Goal: Book appointment/travel/reservation

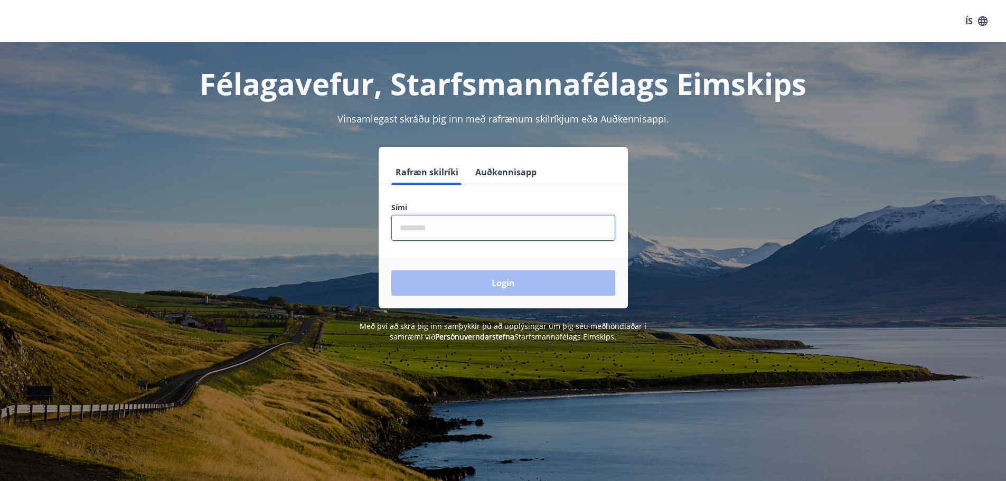
click at [428, 226] on input "phone" at bounding box center [503, 228] width 224 height 26
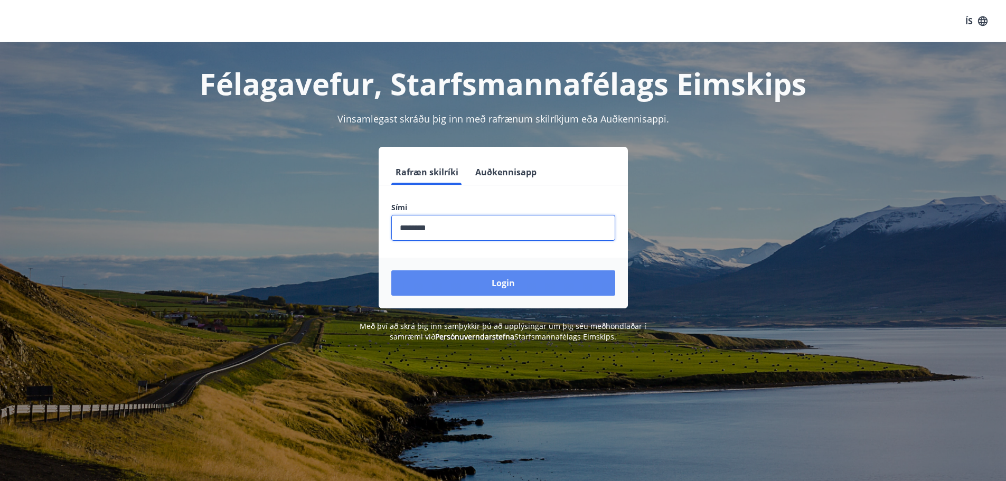
type input "********"
click at [503, 280] on button "Login" at bounding box center [503, 282] width 224 height 25
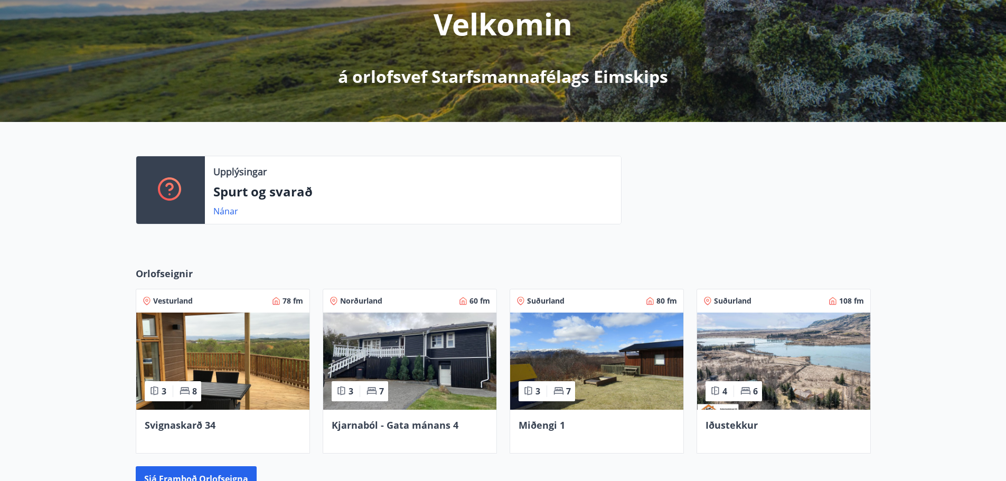
scroll to position [194, 0]
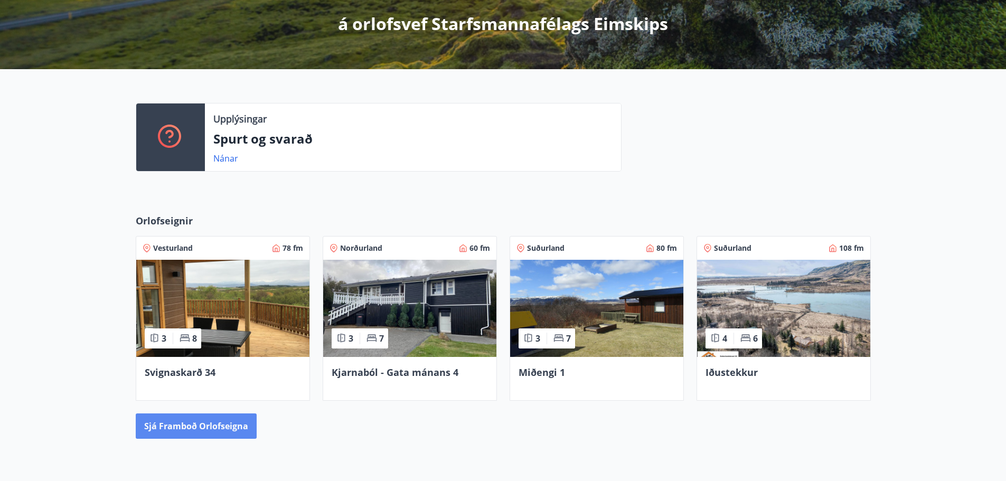
click at [225, 433] on button "Sjá framboð orlofseigna" at bounding box center [196, 425] width 121 height 25
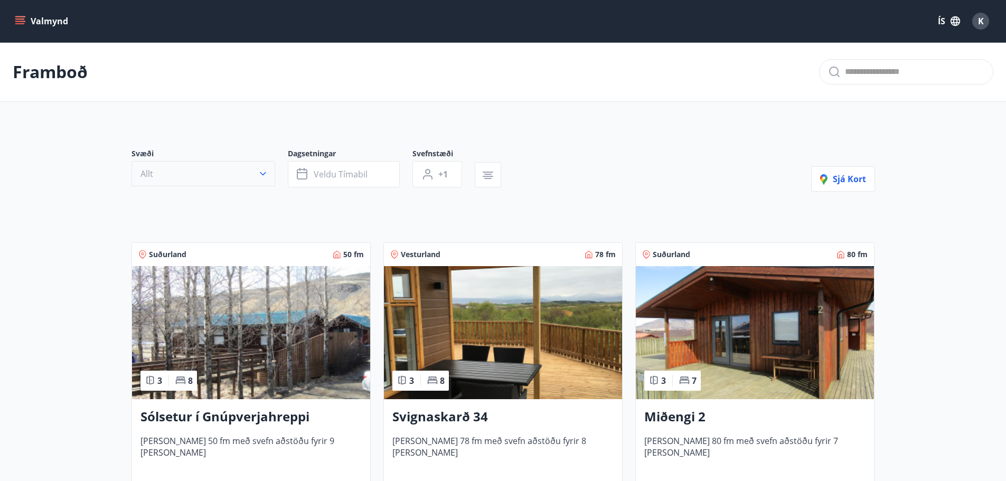
click at [262, 171] on icon "button" at bounding box center [263, 173] width 11 height 11
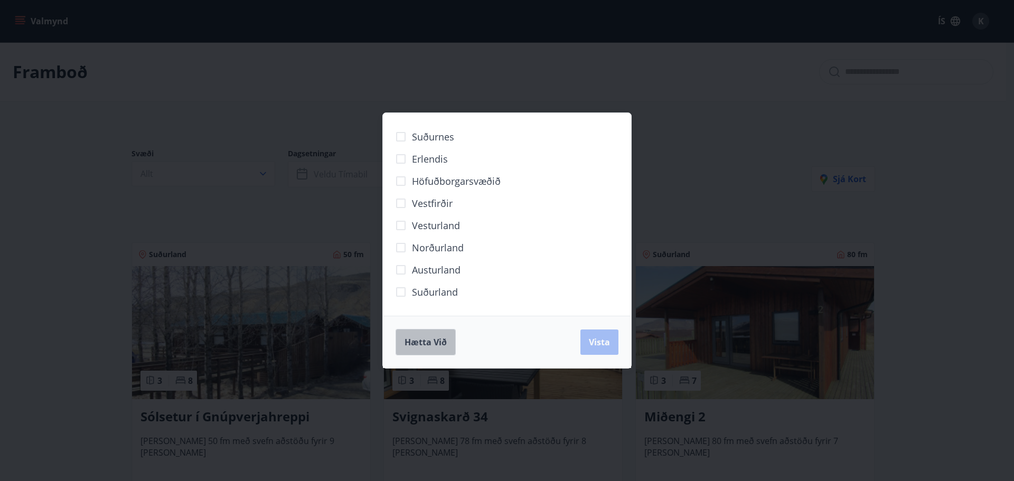
click at [429, 342] on span "Hætta við" at bounding box center [425, 342] width 42 height 12
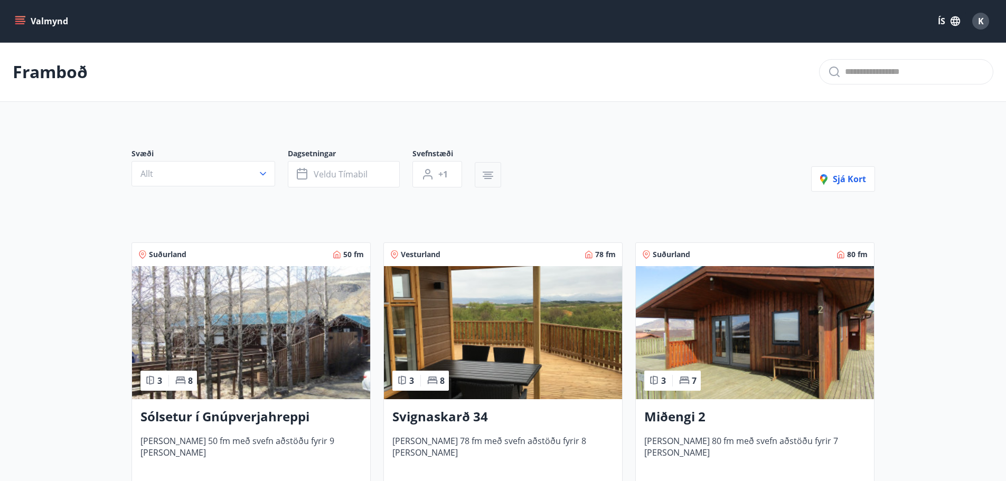
click at [482, 168] on button "button" at bounding box center [488, 174] width 26 height 25
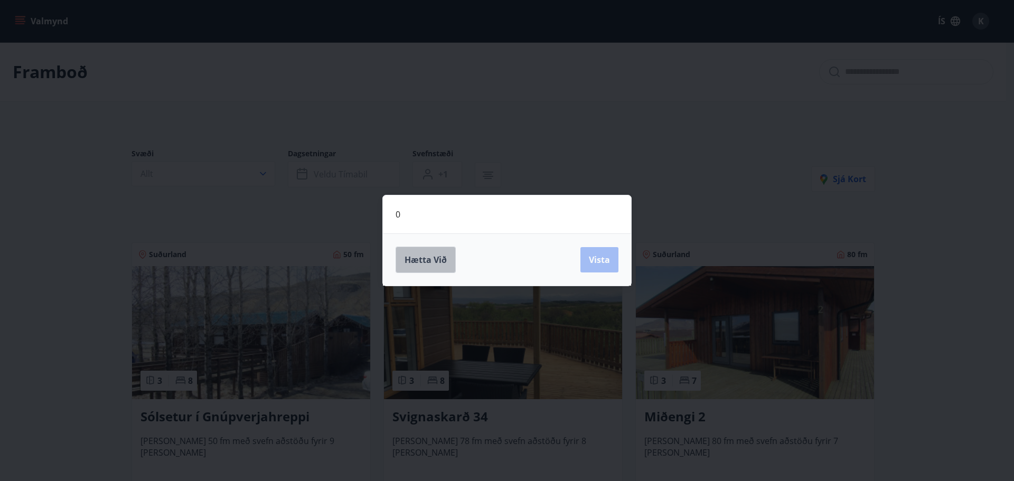
click at [448, 261] on button "Hætta við" at bounding box center [425, 260] width 60 height 26
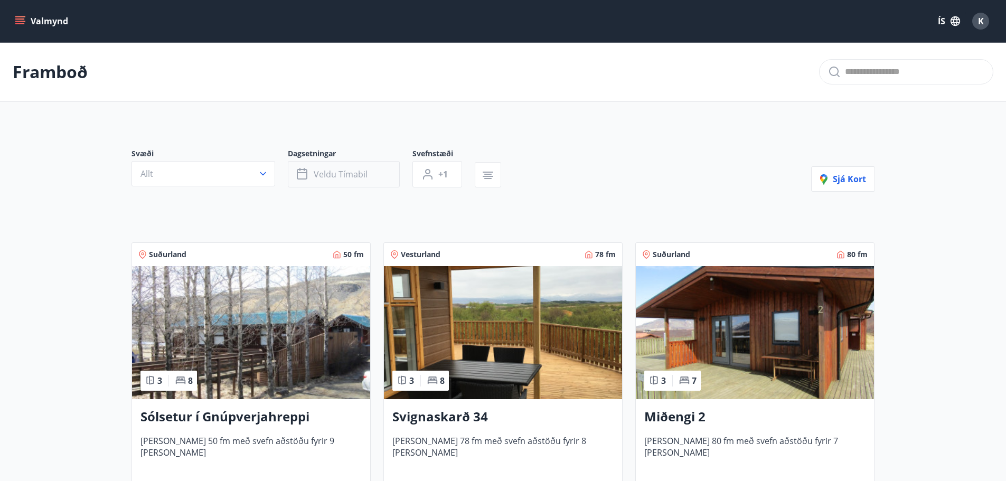
click at [377, 173] on button "Veldu tímabil" at bounding box center [344, 174] width 112 height 26
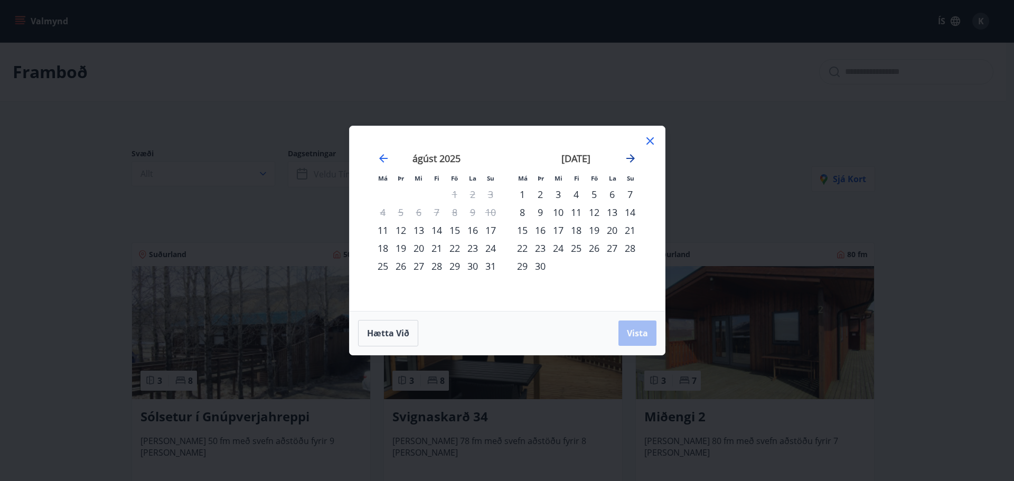
click at [627, 157] on icon "Move forward to switch to the next month." at bounding box center [630, 158] width 13 height 13
click at [591, 244] on div "24" at bounding box center [594, 248] width 18 height 18
click at [637, 342] on button "Vista" at bounding box center [637, 332] width 38 height 25
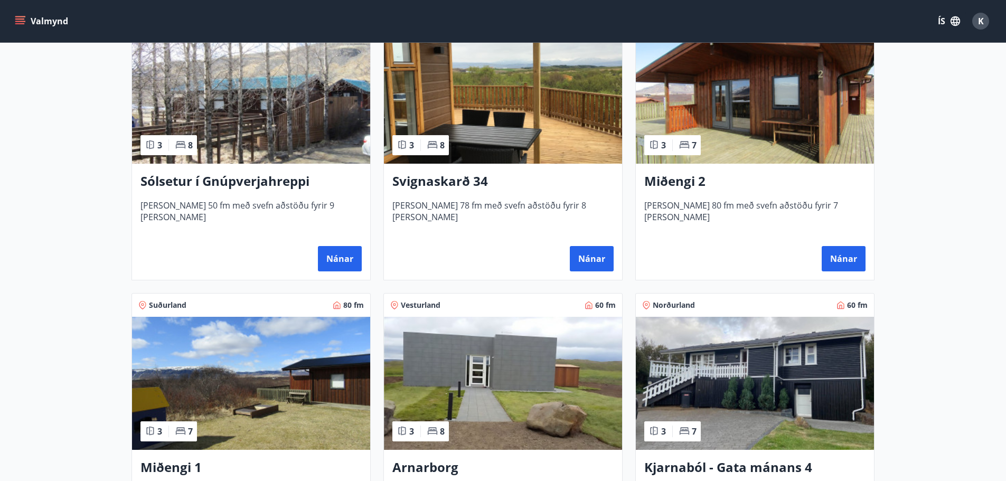
scroll to position [264, 0]
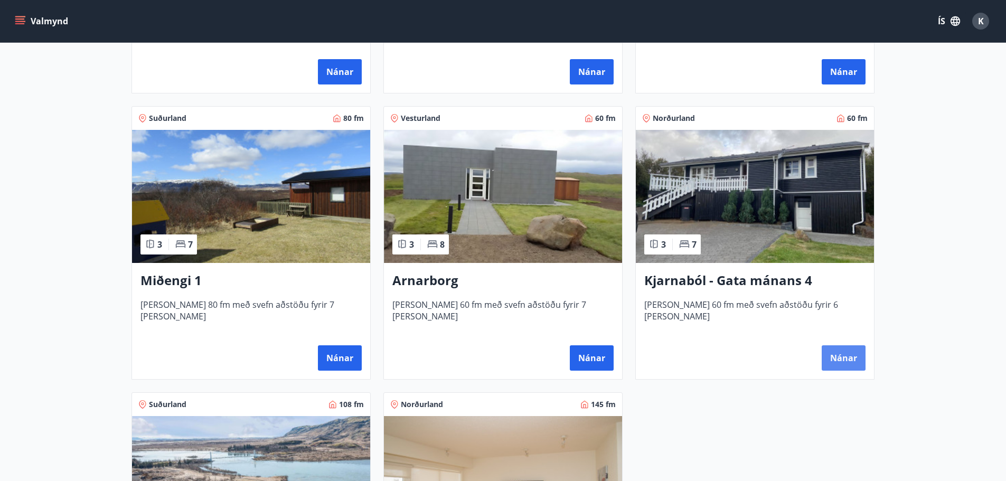
click at [838, 353] on button "Nánar" at bounding box center [843, 357] width 44 height 25
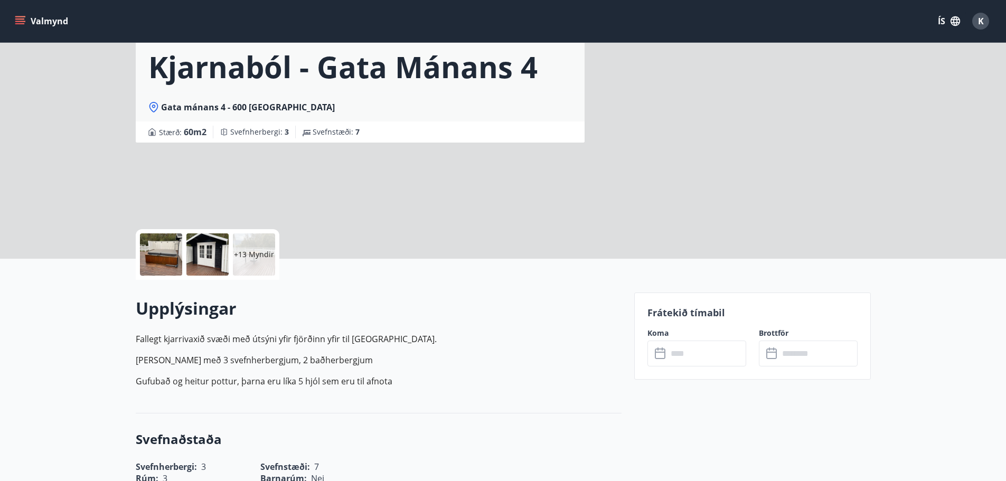
scroll to position [211, 0]
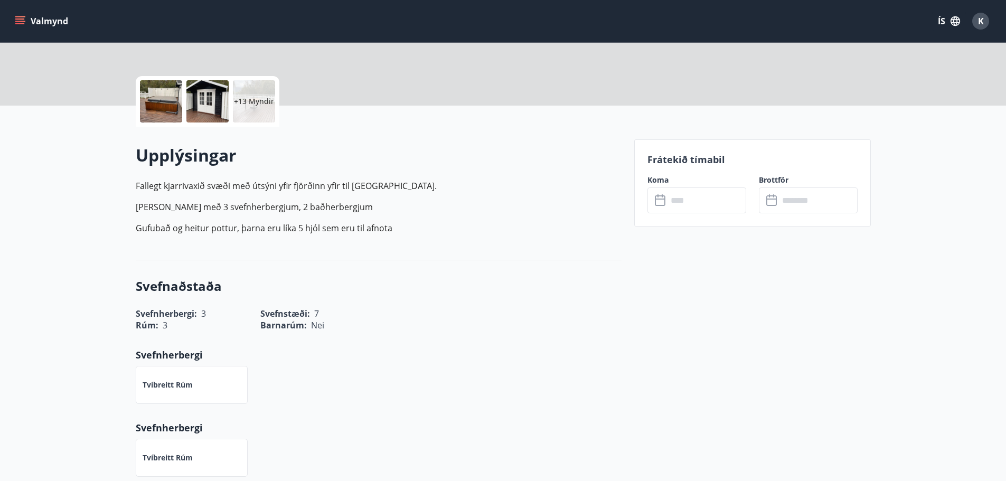
click at [702, 200] on input "text" at bounding box center [706, 200] width 79 height 26
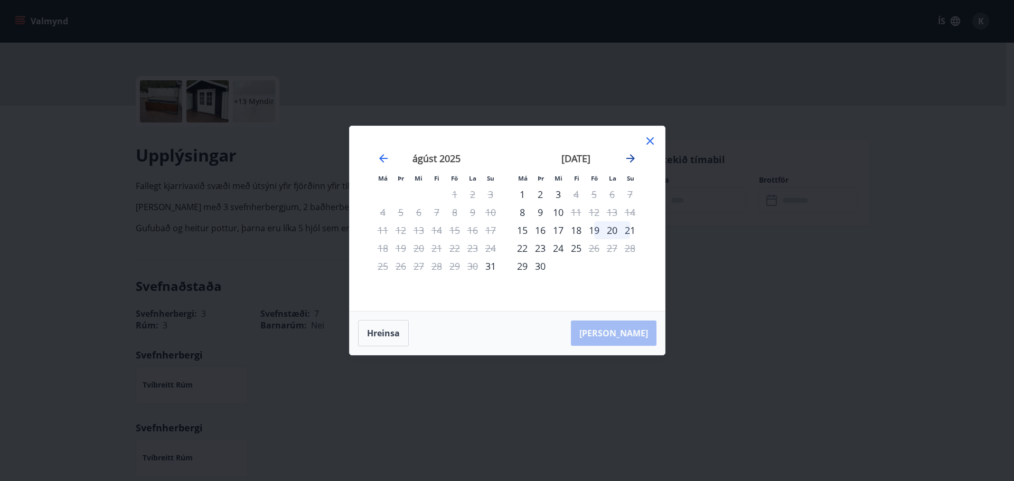
click at [635, 156] on icon "Move forward to switch to the next month." at bounding box center [630, 158] width 13 height 13
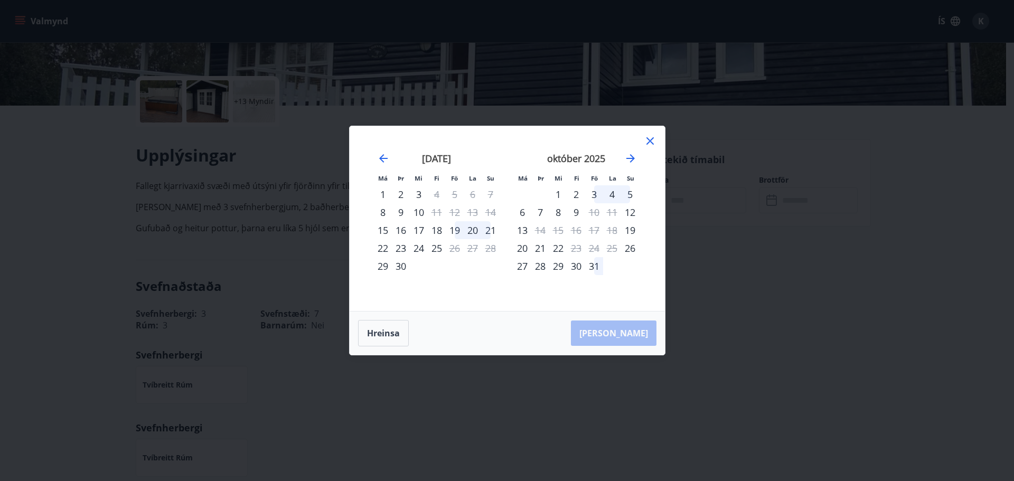
click at [651, 140] on icon at bounding box center [649, 140] width 7 height 7
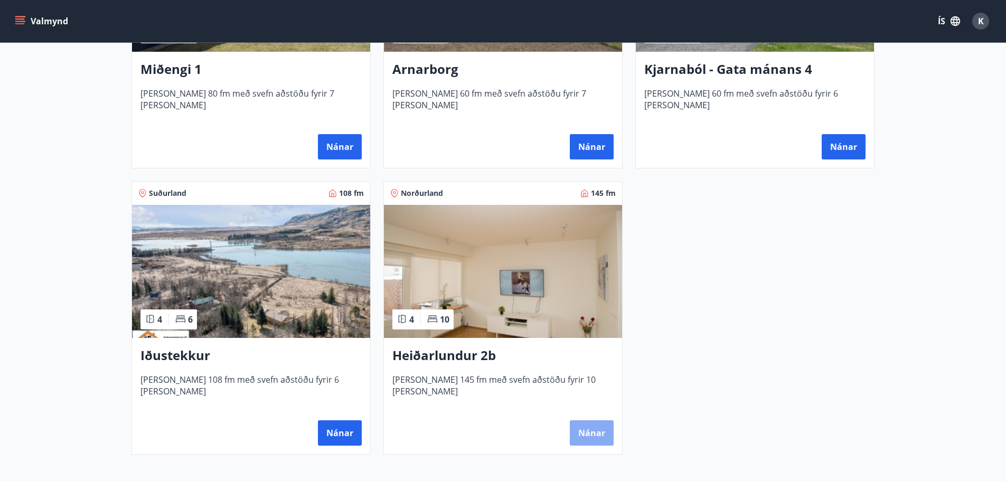
click at [590, 427] on button "Nánar" at bounding box center [592, 432] width 44 height 25
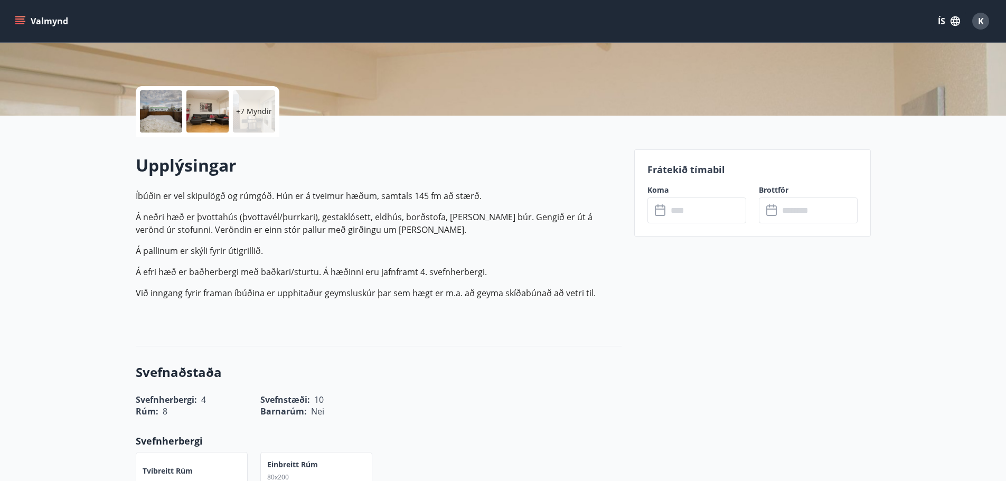
scroll to position [264, 0]
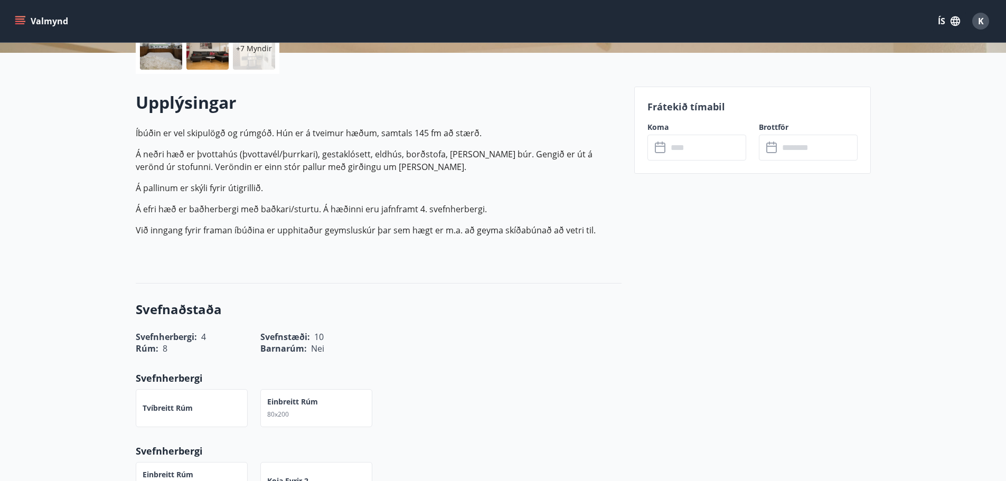
click at [684, 147] on input "text" at bounding box center [706, 148] width 79 height 26
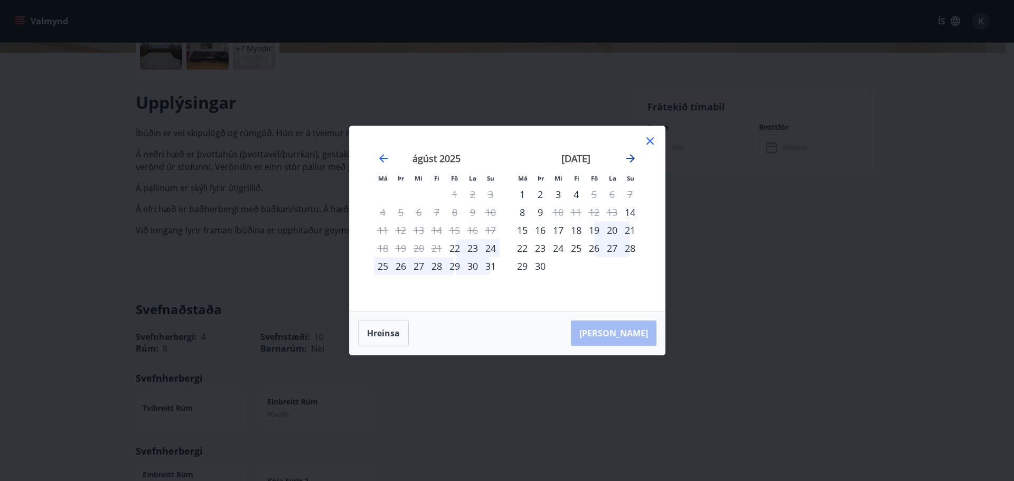
click at [632, 155] on icon "Move forward to switch to the next month." at bounding box center [630, 158] width 13 height 13
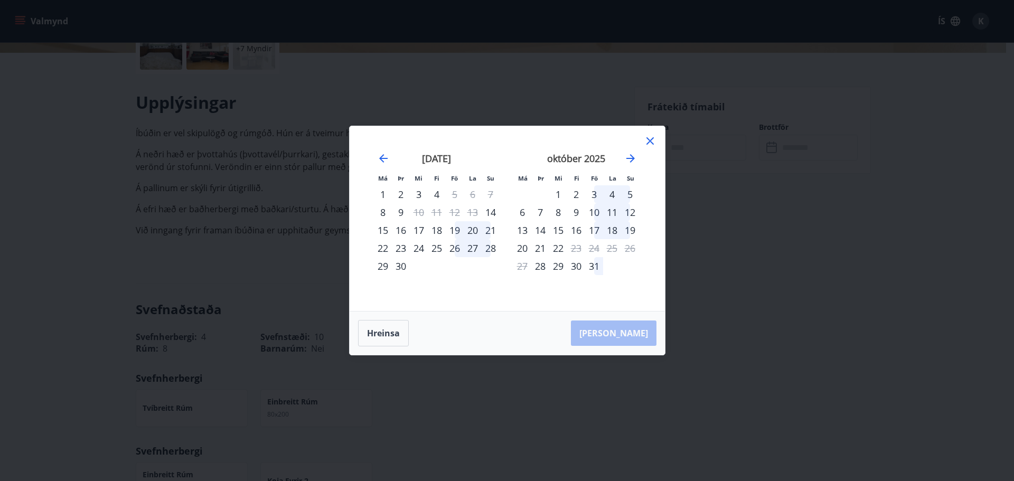
click at [652, 141] on icon at bounding box center [649, 141] width 13 height 13
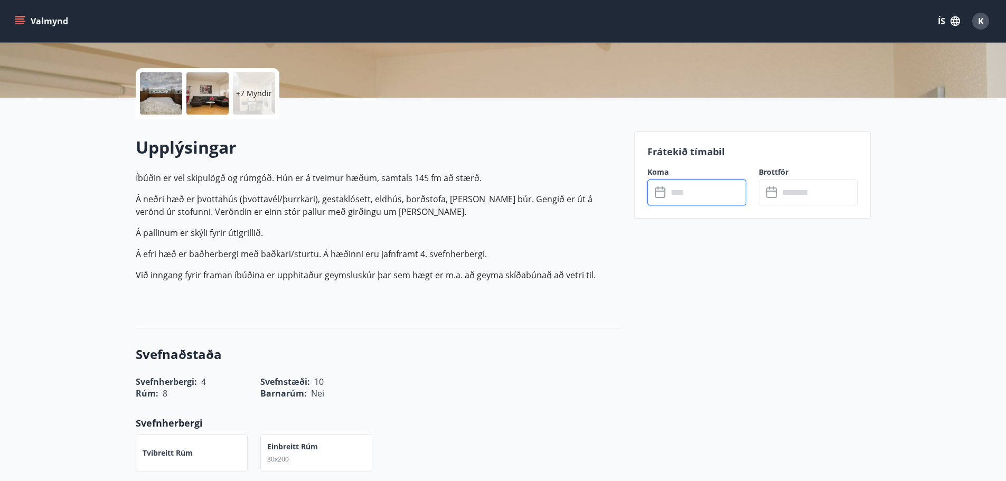
scroll to position [158, 0]
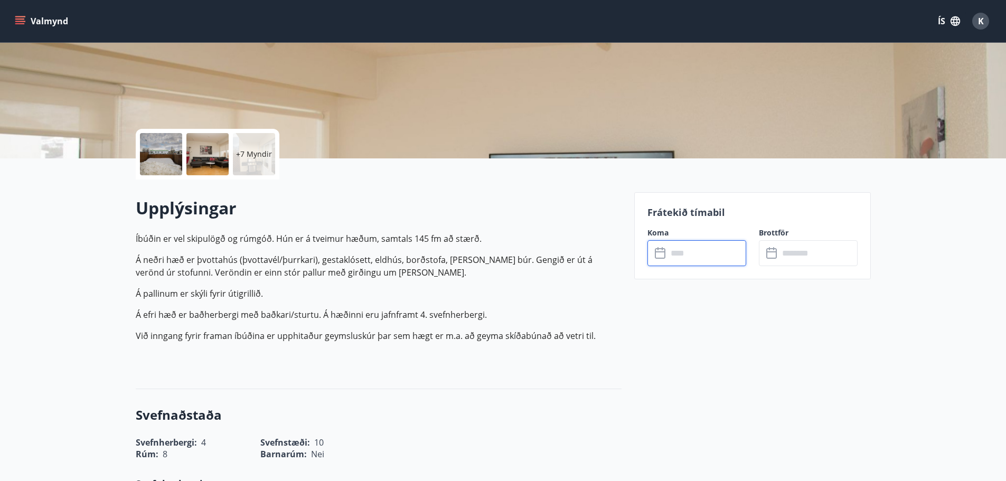
click at [714, 259] on input "text" at bounding box center [706, 253] width 79 height 26
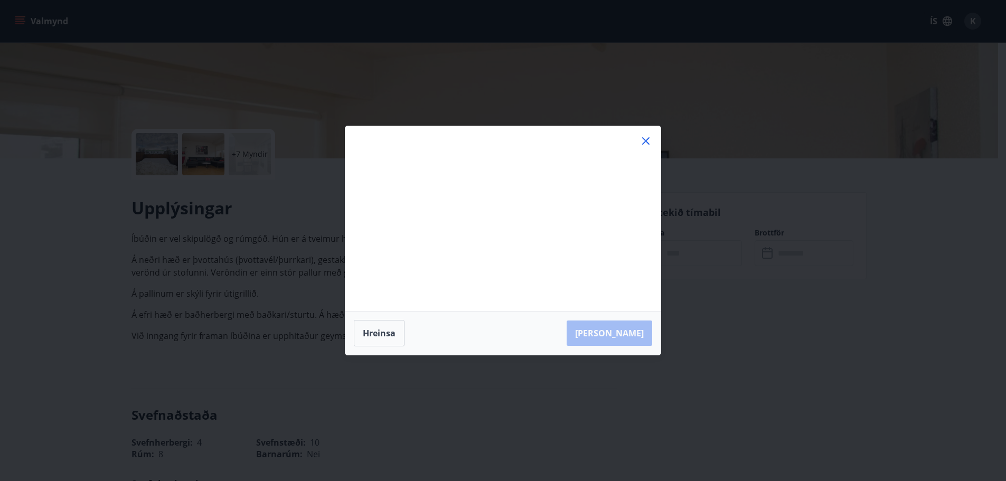
click at [715, 249] on div "Má Þr Mi Fi Fö La Su Má Þr Mi Fi Fö La Su júlí 2025 1 2 3 4 5 6 7 8 9 10 11 12 …" at bounding box center [503, 240] width 1006 height 481
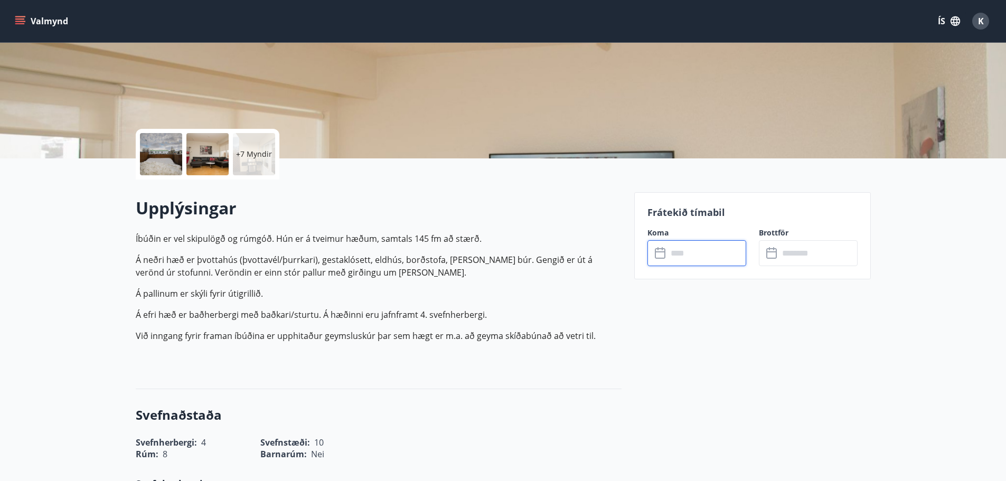
click at [695, 250] on input "text" at bounding box center [706, 253] width 79 height 26
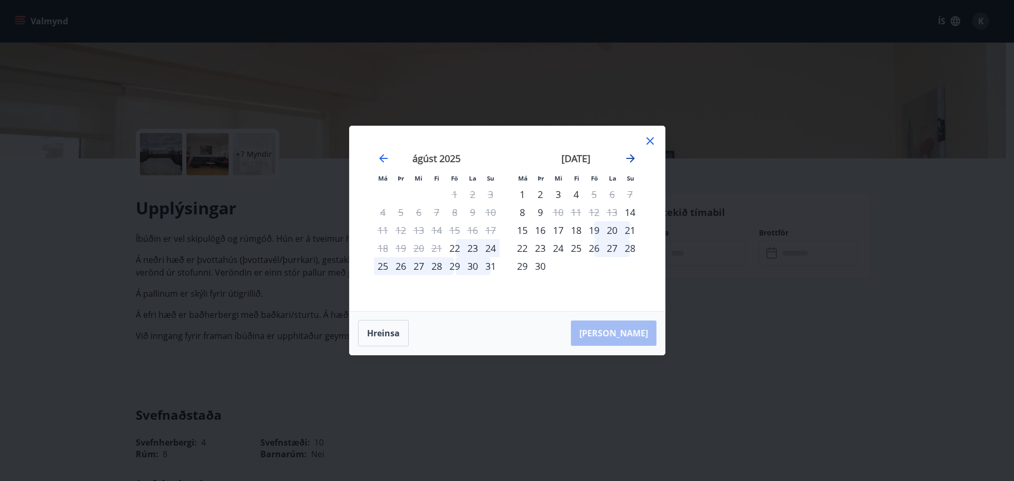
click at [629, 157] on icon "Move forward to switch to the next month." at bounding box center [630, 158] width 13 height 13
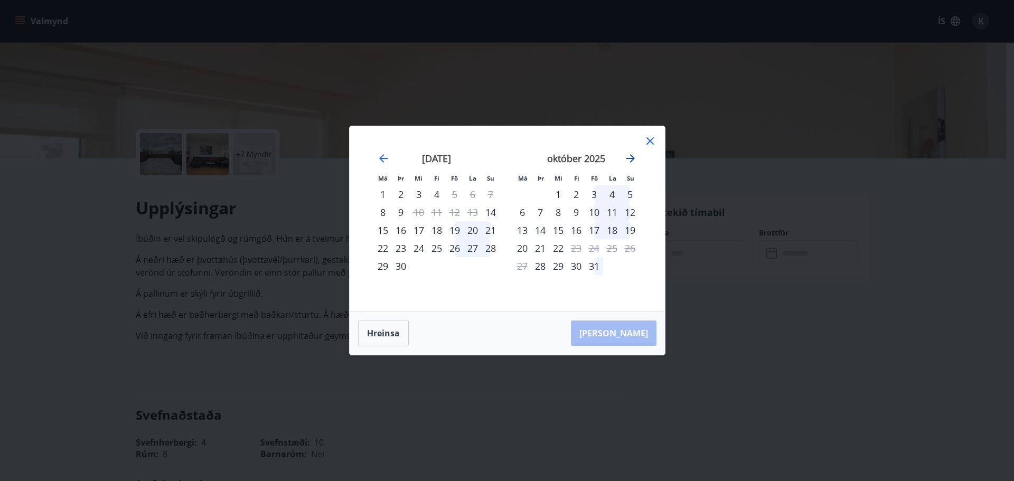
click at [629, 157] on icon "Move forward to switch to the next month." at bounding box center [630, 158] width 13 height 13
click at [651, 141] on icon at bounding box center [649, 141] width 13 height 13
